Goal: Find specific page/section: Find specific page/section

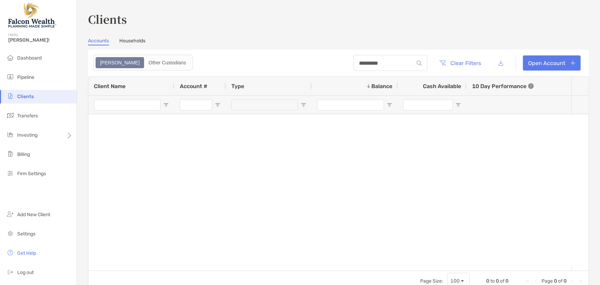
drag, startPoint x: 378, startPoint y: 62, endPoint x: 171, endPoint y: 71, distance: 207.6
click at [256, 70] on header "********* Clear Filters Open Account" at bounding box center [338, 63] width 501 height 27
click at [31, 79] on span "Pipeline" at bounding box center [25, 77] width 17 height 6
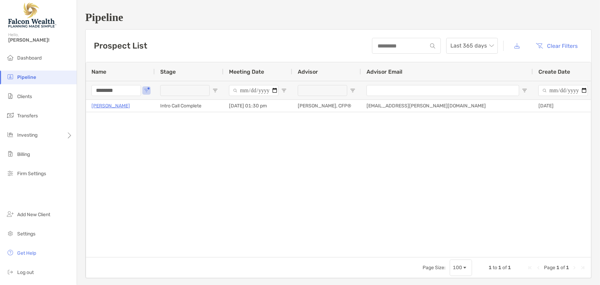
drag, startPoint x: 116, startPoint y: 91, endPoint x: 84, endPoint y: 94, distance: 32.8
click at [84, 94] on div "Pipeline Prospect List Last 365 days Clear Filters 1 to 1 of 1. Page 1 of 1 Nam…" at bounding box center [338, 144] width 523 height 289
type input "*****"
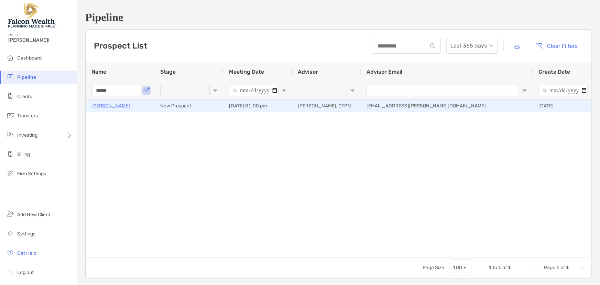
click at [107, 106] on p "[PERSON_NAME]" at bounding box center [110, 105] width 39 height 9
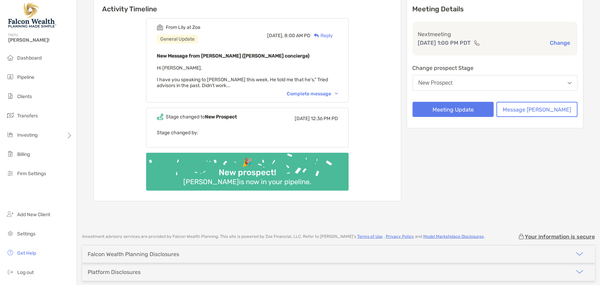
scroll to position [94, 0]
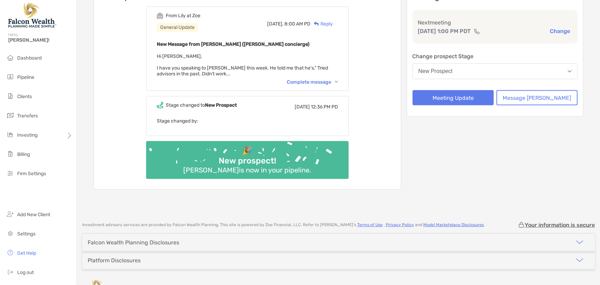
click at [306, 80] on div "Complete message" at bounding box center [312, 82] width 51 height 6
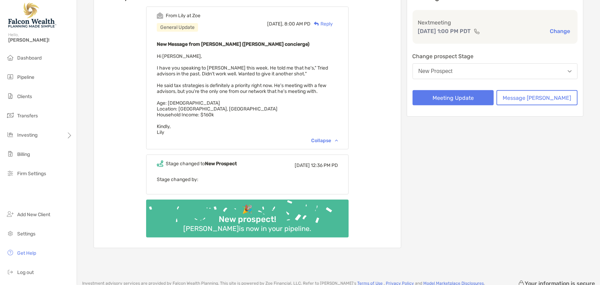
drag, startPoint x: 289, startPoint y: 83, endPoint x: 325, endPoint y: 88, distance: 37.2
click at [337, 87] on div "New Message from Lily Kraus (Zoe concierge) Hi Marc, I have you speaking to Jef…" at bounding box center [247, 87] width 181 height 95
click at [269, 87] on span "Hi Marc, I have you speaking to Jeffrey Gates this week. He told me that he's,"…" at bounding box center [242, 94] width 171 height 82
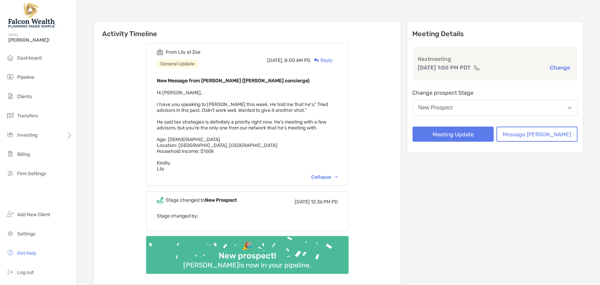
scroll to position [62, 0]
